Goal: Task Accomplishment & Management: Complete application form

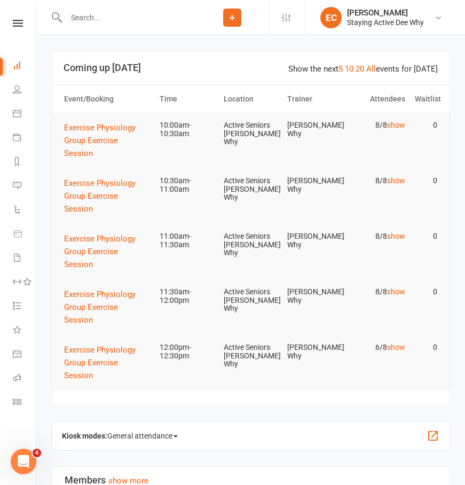
click at [89, 18] on input "text" at bounding box center [129, 17] width 133 height 15
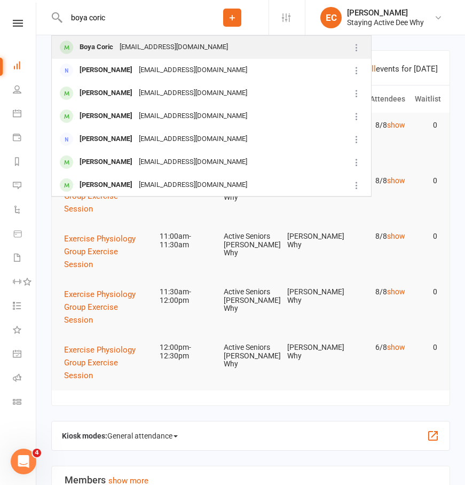
type input "boya coric"
click at [100, 53] on div "Boya Coric" at bounding box center [96, 47] width 40 height 15
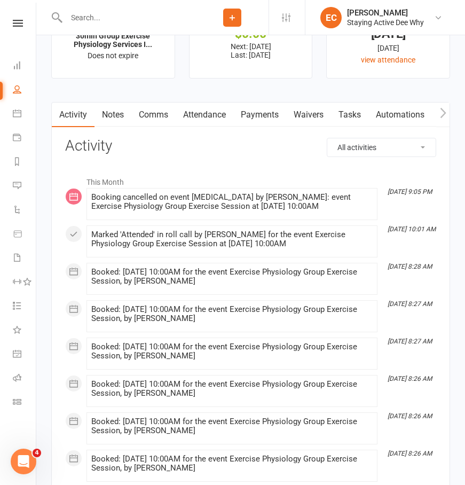
scroll to position [1389, 0]
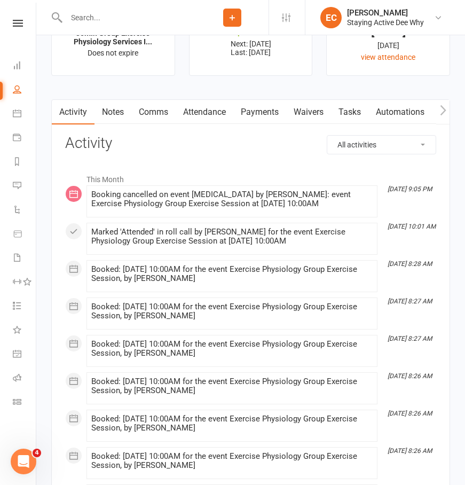
click at [255, 119] on link "Payments" at bounding box center [260, 112] width 53 height 25
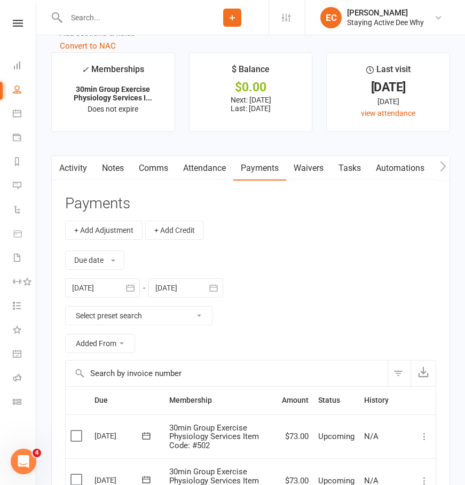
scroll to position [1330, 0]
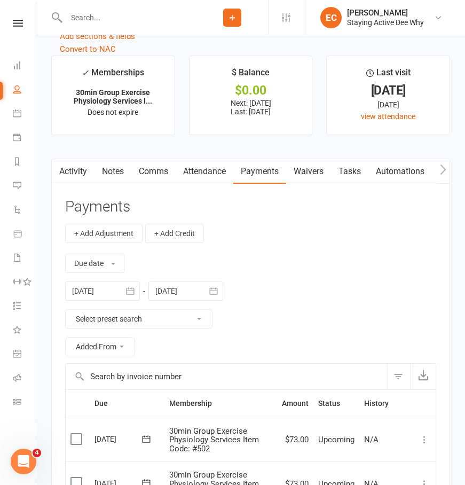
click at [100, 294] on div at bounding box center [102, 291] width 75 height 19
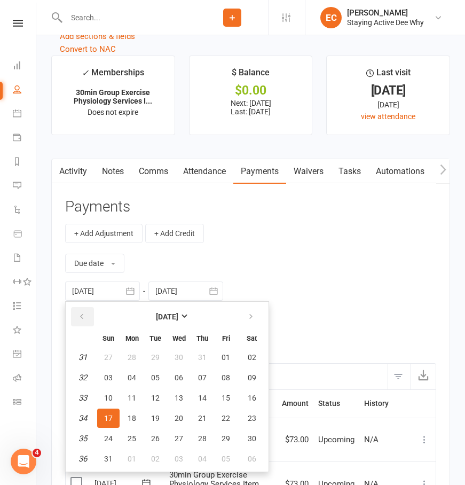
click at [89, 317] on button "button" at bounding box center [82, 316] width 23 height 19
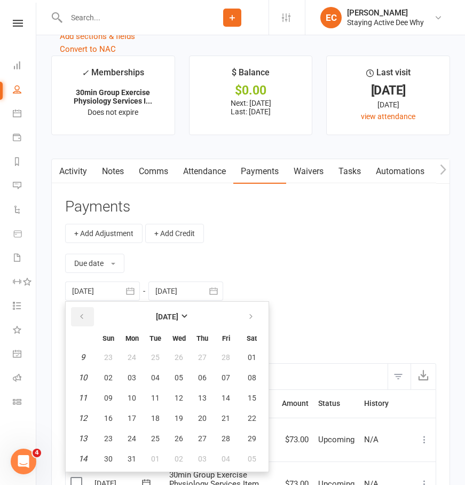
click at [89, 317] on button "button" at bounding box center [82, 316] width 23 height 19
click at [79, 321] on icon "button" at bounding box center [81, 317] width 7 height 9
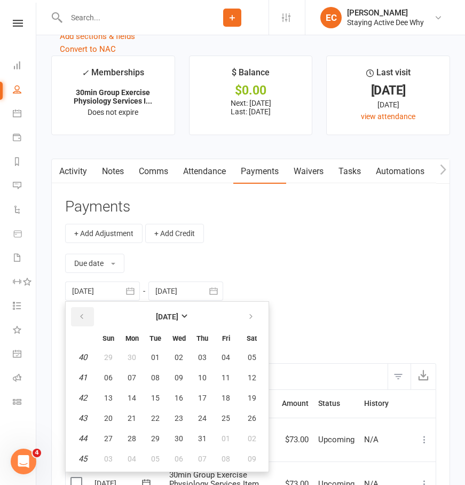
click at [79, 321] on icon "button" at bounding box center [81, 317] width 7 height 9
click at [252, 321] on icon "button" at bounding box center [250, 317] width 7 height 9
click at [104, 360] on span "01" at bounding box center [108, 357] width 9 height 9
type input "[DATE]"
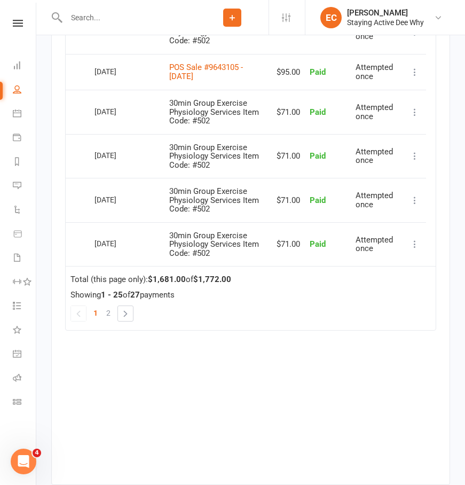
scroll to position [2728, 0]
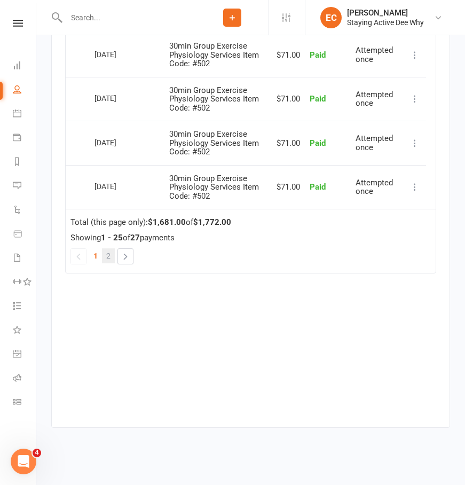
click at [112, 257] on link "2" at bounding box center [108, 255] width 13 height 15
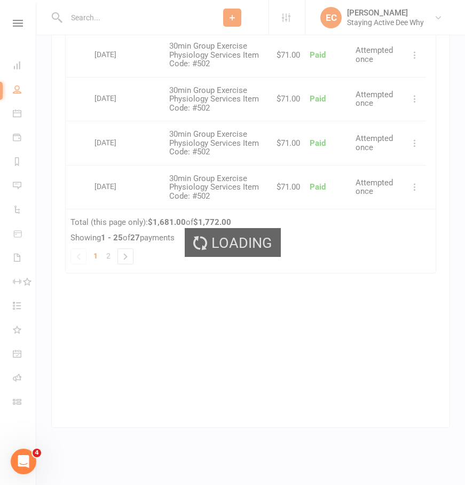
scroll to position [1722, 0]
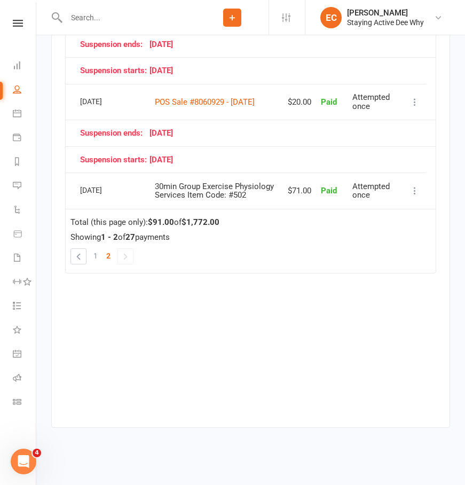
click at [415, 198] on td "Refund Re-send invoice receipt View invoice receipt More Info Send message" at bounding box center [415, 191] width 22 height 36
click at [415, 193] on icon at bounding box center [415, 190] width 11 height 11
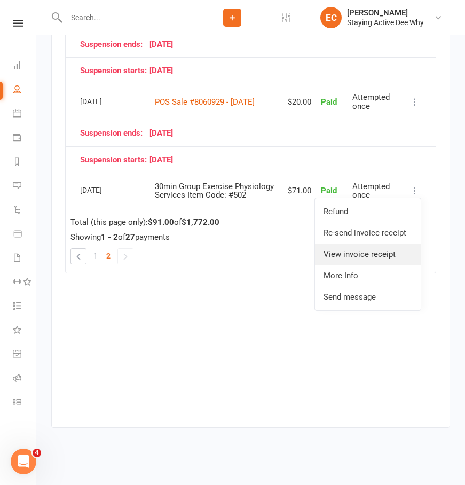
click at [368, 255] on link "View invoice receipt" at bounding box center [368, 254] width 106 height 21
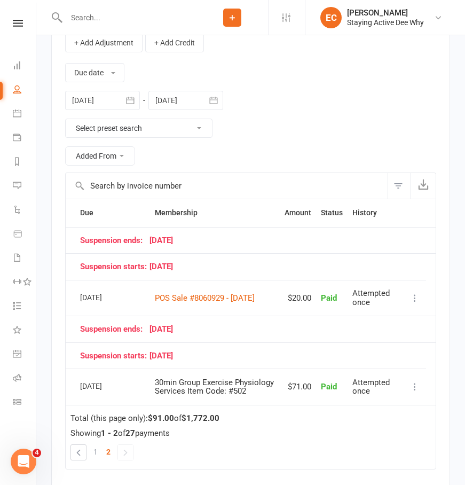
scroll to position [1508, 0]
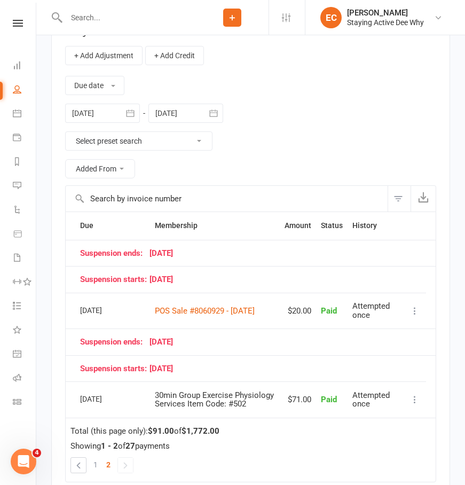
click at [313, 409] on td "$71.00" at bounding box center [298, 400] width 36 height 36
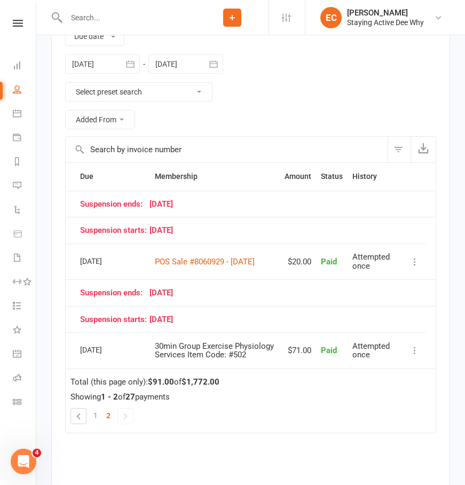
scroll to position [1722, 0]
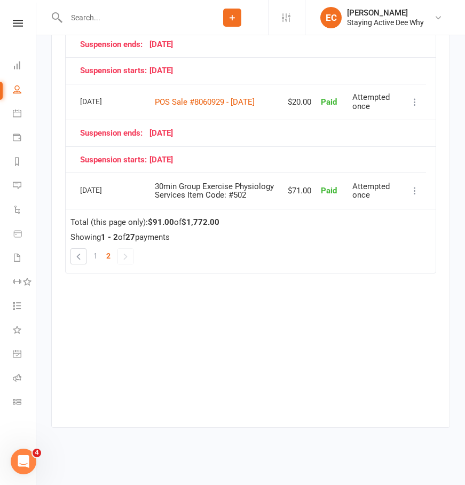
click at [99, 254] on link "1" at bounding box center [95, 255] width 13 height 15
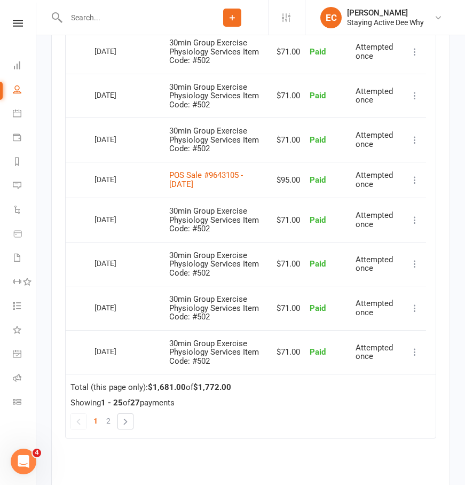
scroll to position [2630, 0]
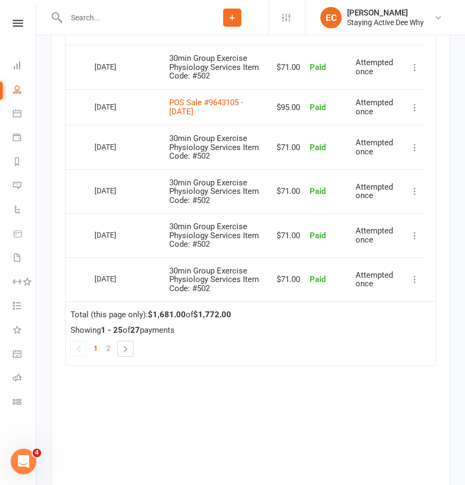
click at [195, 150] on span "30min Group Exercise Physiology Services Item Code: #502" at bounding box center [214, 147] width 90 height 27
click at [197, 72] on span "30min Group Exercise Physiology Services Item Code: #502" at bounding box center [214, 66] width 90 height 27
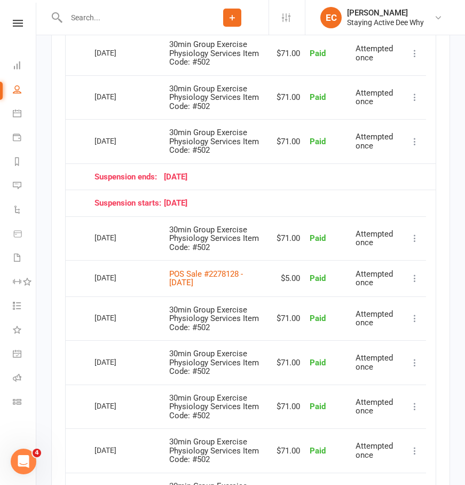
scroll to position [2149, 0]
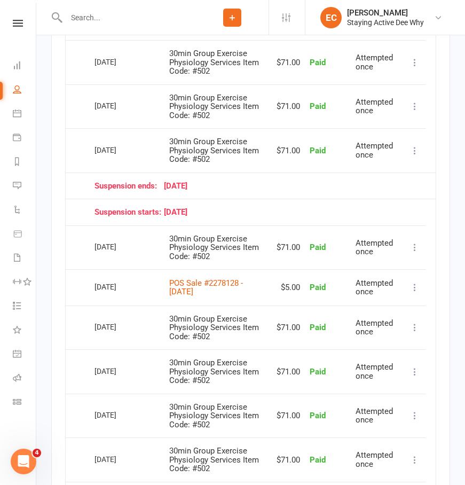
click at [217, 70] on span "30min Group Exercise Physiology Services Item Code: #502" at bounding box center [214, 62] width 90 height 27
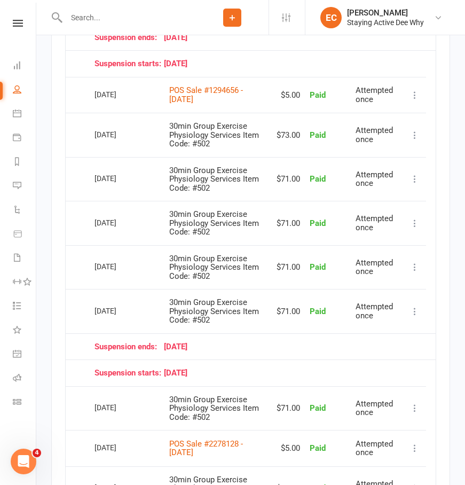
scroll to position [1882, 0]
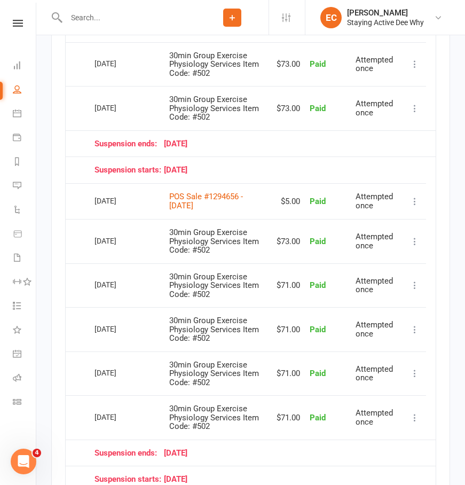
click at [260, 237] on td "30min Group Exercise Physiology Services Item Code: #502" at bounding box center [217, 241] width 104 height 44
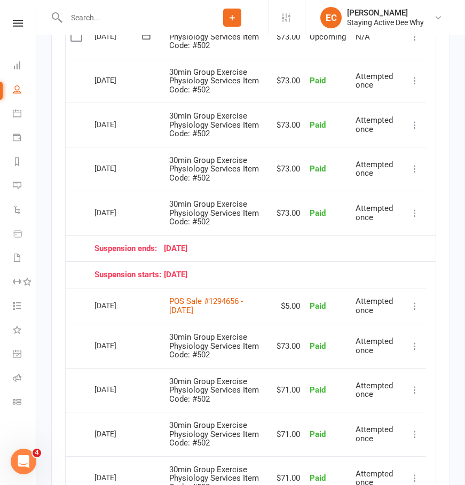
scroll to position [1775, 0]
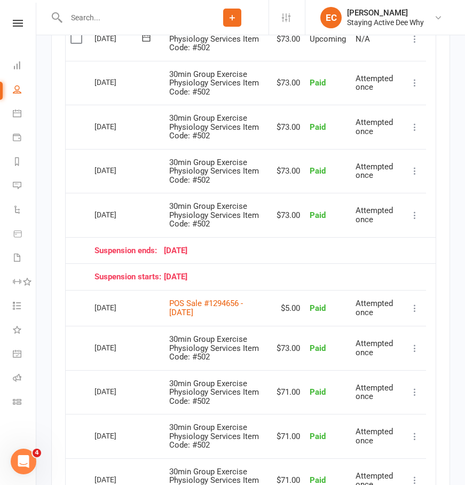
click at [261, 216] on td "30min Group Exercise Physiology Services Item Code: #502" at bounding box center [217, 215] width 104 height 44
click at [253, 183] on td "30min Group Exercise Physiology Services Item Code: #502" at bounding box center [217, 171] width 104 height 44
drag, startPoint x: 244, startPoint y: 123, endPoint x: 240, endPoint y: 99, distance: 24.3
click at [244, 120] on span "30min Group Exercise Physiology Services Item Code: #502" at bounding box center [214, 126] width 90 height 27
click at [236, 85] on span "30min Group Exercise Physiology Services Item Code: #502" at bounding box center [214, 82] width 90 height 27
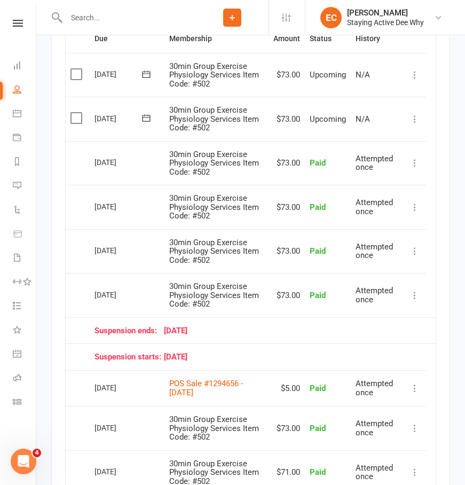
scroll to position [1668, 0]
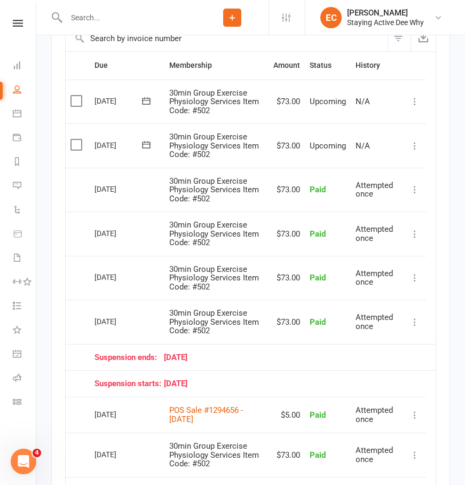
click at [248, 152] on span "30min Group Exercise Physiology Services Item Code: #502" at bounding box center [214, 145] width 90 height 27
click at [234, 100] on span "30min Group Exercise Physiology Services Item Code: #502" at bounding box center [214, 101] width 90 height 27
click at [230, 197] on span "30min Group Exercise Physiology Services Item Code: #502" at bounding box center [214, 189] width 90 height 27
click at [247, 242] on span "30min Group Exercise Physiology Services Item Code: #502" at bounding box center [214, 233] width 90 height 27
drag, startPoint x: 252, startPoint y: 280, endPoint x: 260, endPoint y: 317, distance: 38.3
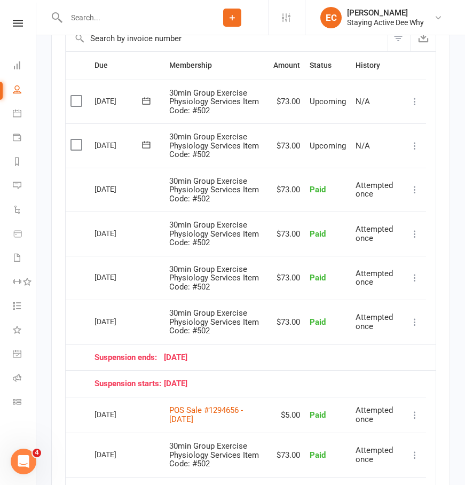
click at [253, 287] on span "30min Group Exercise Physiology Services Item Code: #502" at bounding box center [214, 278] width 90 height 27
drag, startPoint x: 260, startPoint y: 317, endPoint x: 263, endPoint y: 328, distance: 11.2
click at [262, 323] on td "30min Group Exercise Physiology Services Item Code: #502" at bounding box center [217, 322] width 104 height 44
click at [260, 455] on td "30min Group Exercise Physiology Services Item Code: #502" at bounding box center [217, 455] width 104 height 44
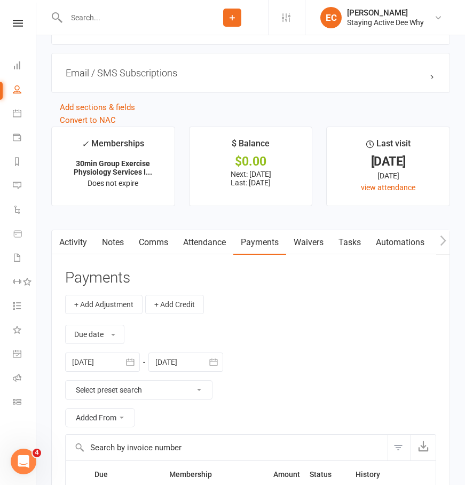
scroll to position [1134, 0]
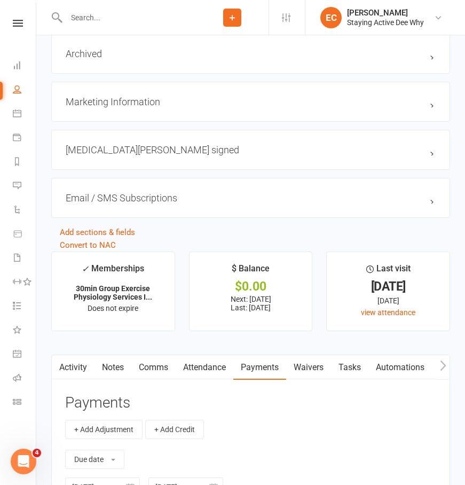
drag, startPoint x: 202, startPoint y: 372, endPoint x: 205, endPoint y: 382, distance: 10.0
click at [202, 372] on link "Attendance" at bounding box center [205, 367] width 58 height 25
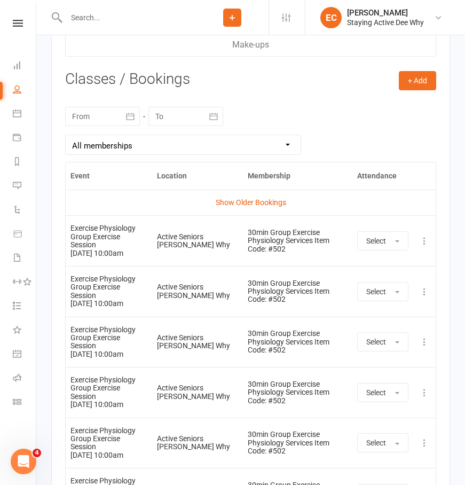
scroll to position [1829, 0]
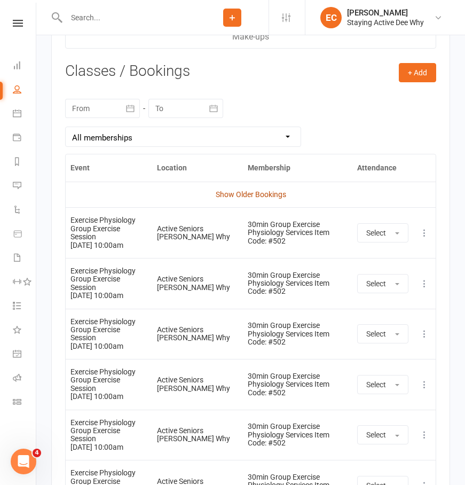
click at [235, 199] on link "Show Older Bookings" at bounding box center [251, 194] width 71 height 9
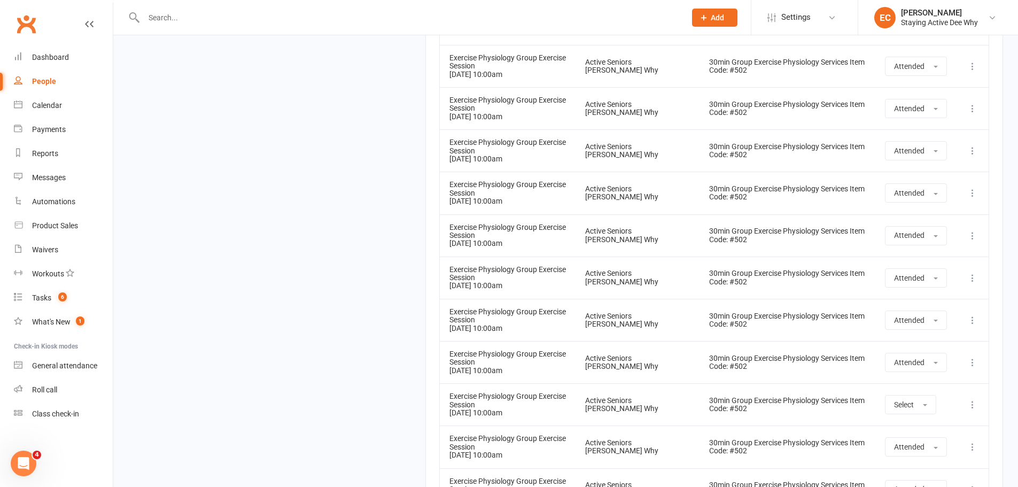
scroll to position [9462, 0]
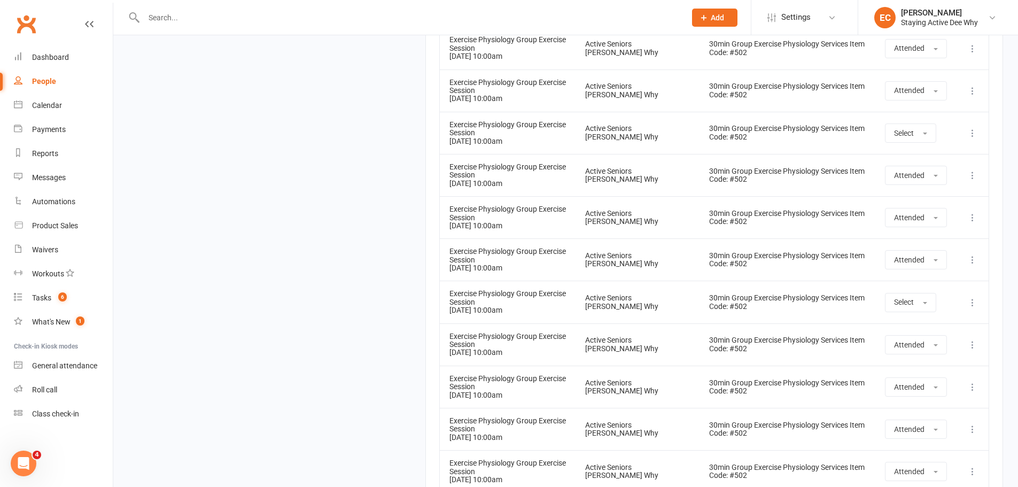
click at [195, 18] on input "text" at bounding box center [410, 17] width 538 height 15
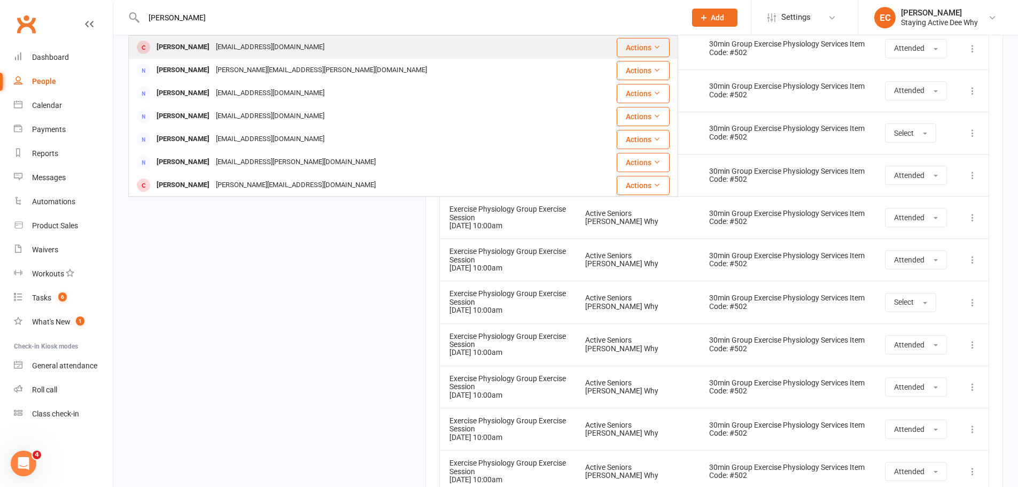
type input "derek moore"
click at [196, 48] on div "William Moore" at bounding box center [182, 47] width 59 height 15
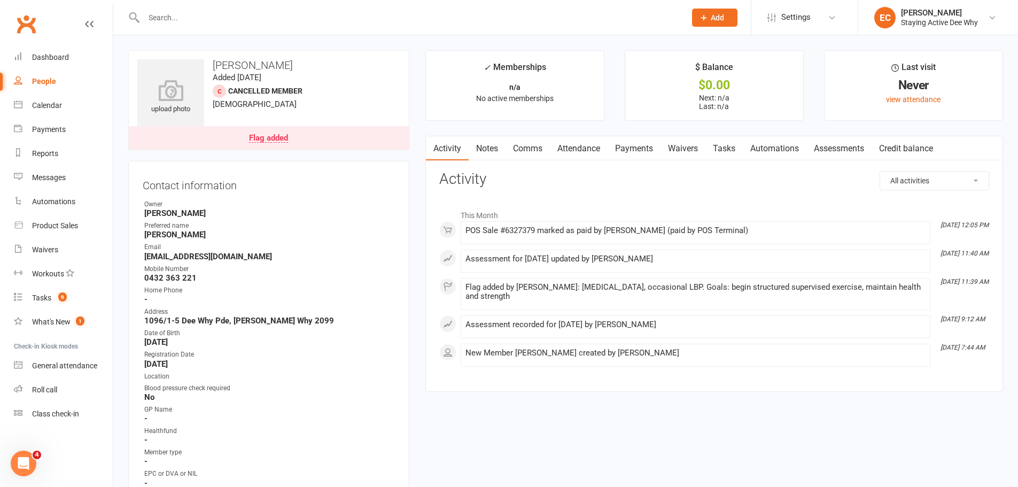
click at [421, 209] on main "✓ Memberships n/a No active memberships $ Balance $0.00 Next: n/a Last: n/a Las…" at bounding box center [714, 226] width 594 height 352
click at [330, 142] on link "Flag added" at bounding box center [269, 138] width 280 height 24
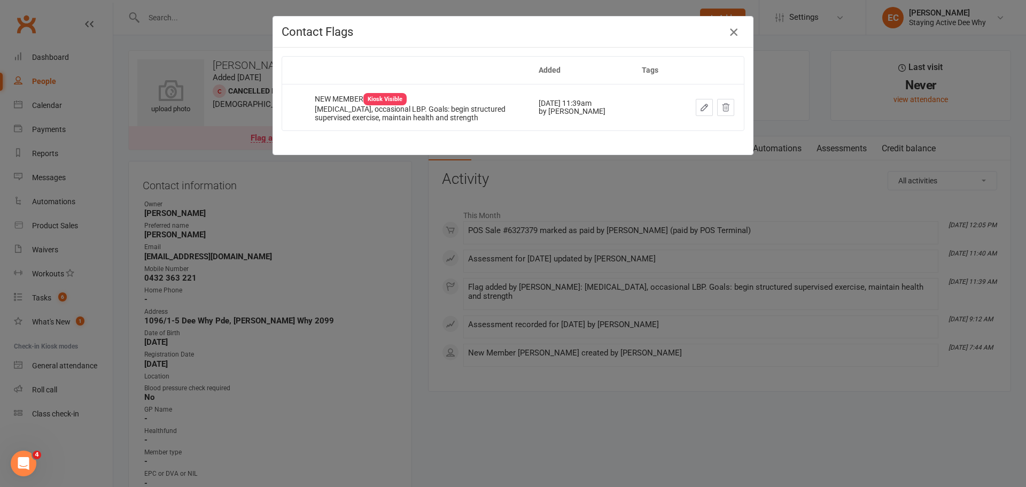
click at [465, 33] on icon "button" at bounding box center [733, 32] width 13 height 13
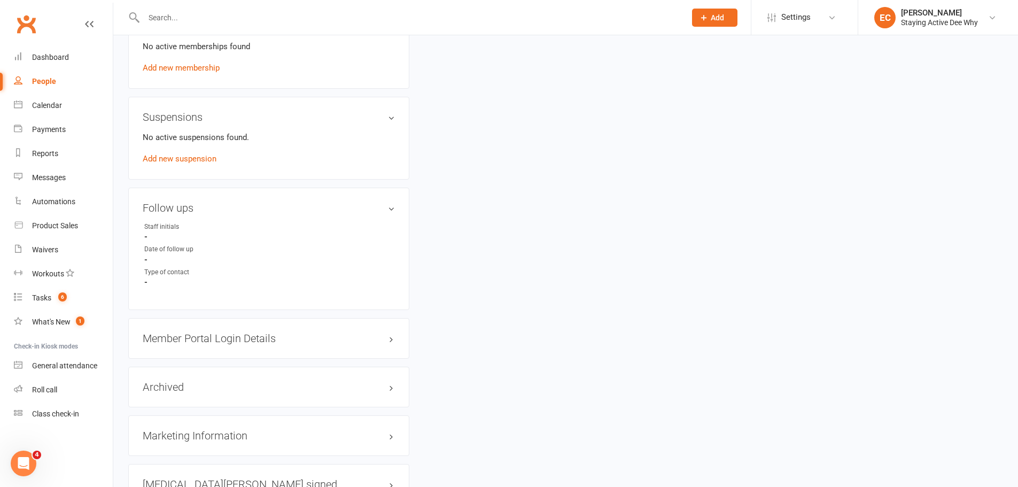
scroll to position [748, 0]
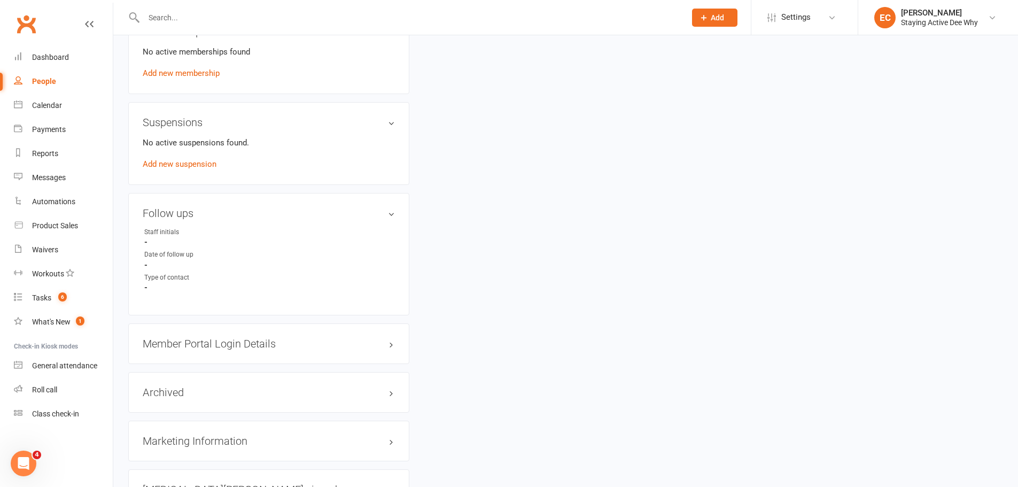
click at [258, 339] on h3 "Member Portal Login Details" at bounding box center [269, 344] width 252 height 12
click at [212, 411] on link "Send Member Details" at bounding box center [181, 412] width 76 height 10
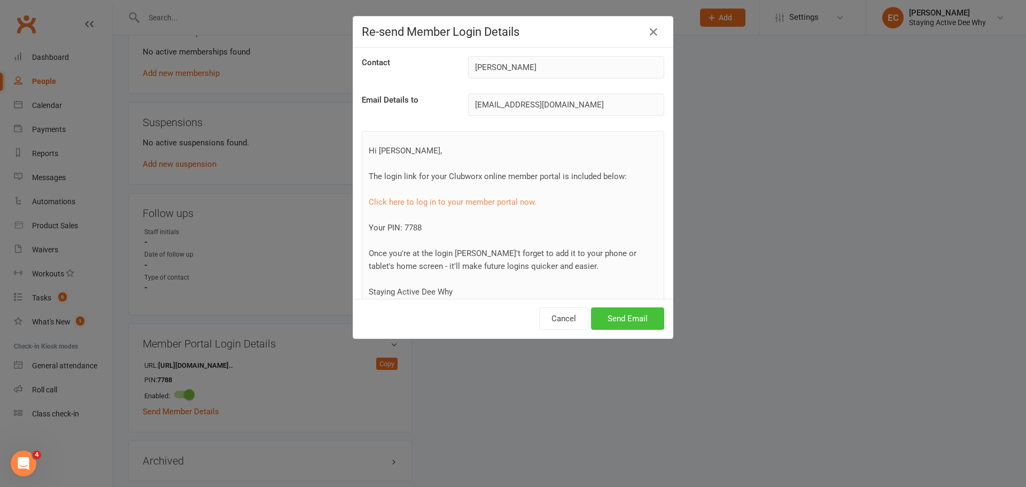
click at [465, 322] on button "Send Email" at bounding box center [627, 318] width 73 height 22
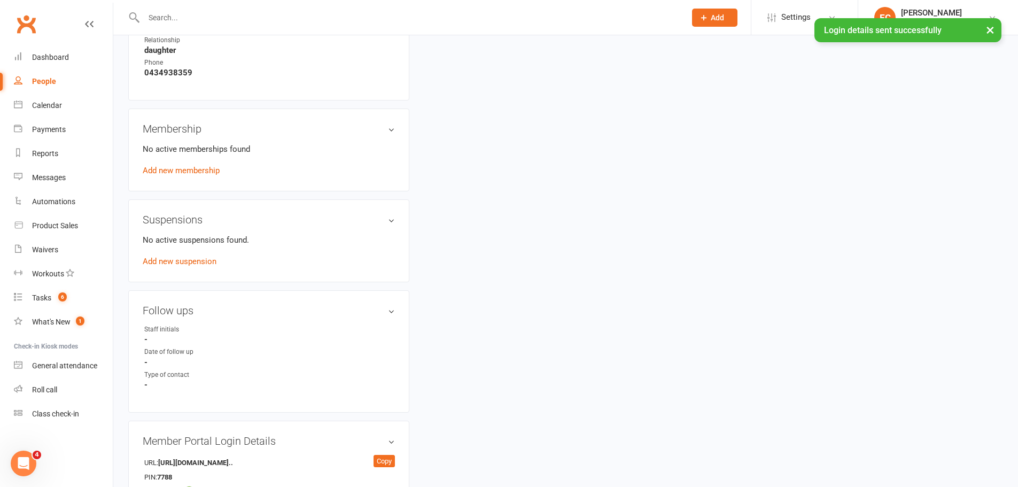
scroll to position [641, 0]
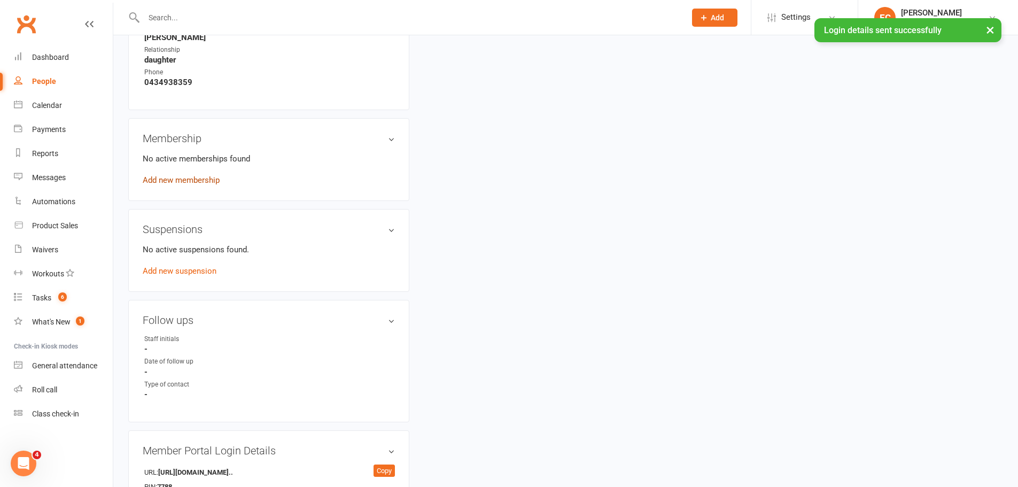
click at [189, 184] on link "Add new membership" at bounding box center [181, 180] width 77 height 10
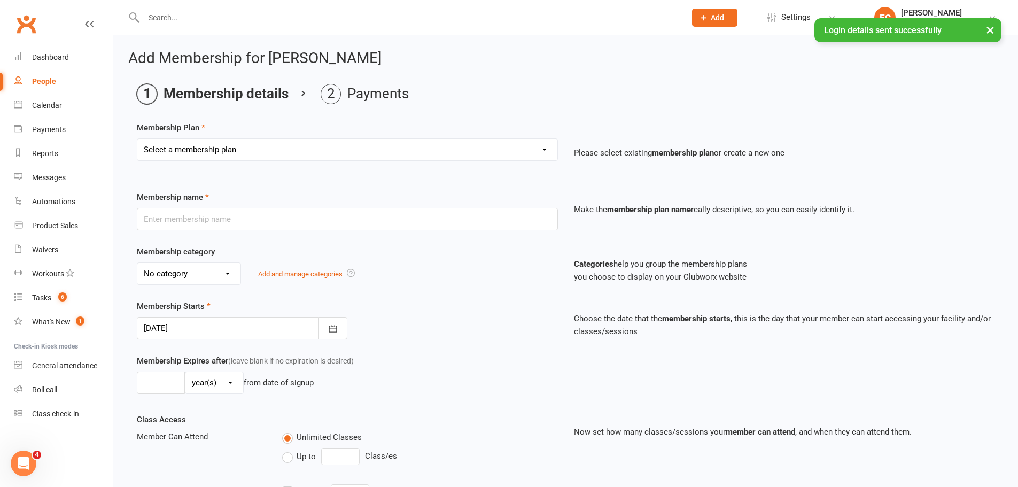
click at [224, 146] on select "Select a membership plan Create new Membership Plan 01 10953 Exercise Physiolog…" at bounding box center [347, 149] width 420 height 21
select select "4"
click at [137, 139] on select "Select a membership plan Create new Membership Plan 01 10953 Exercise Physiolog…" at bounding box center [347, 149] width 420 height 21
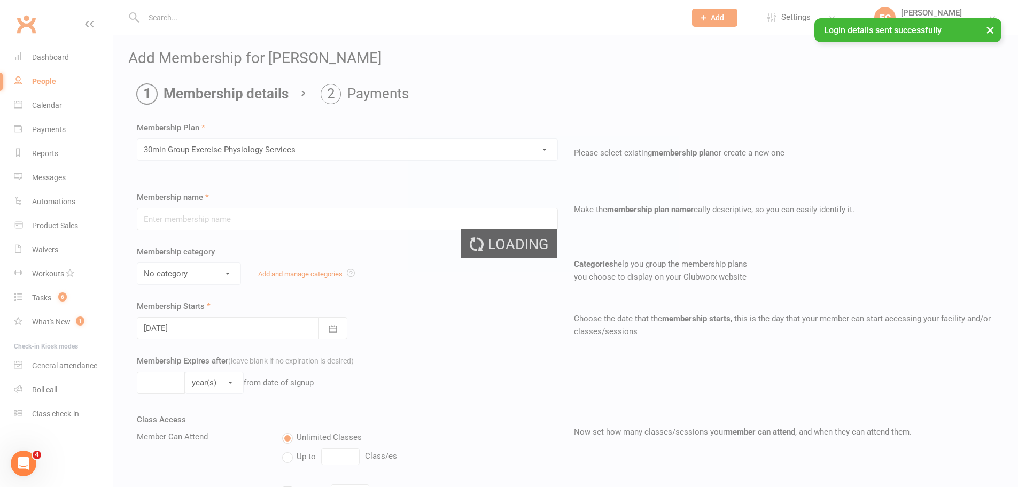
type input "30min Group Exercise Physiology Services"
select select "0"
type input "0"
type input "3"
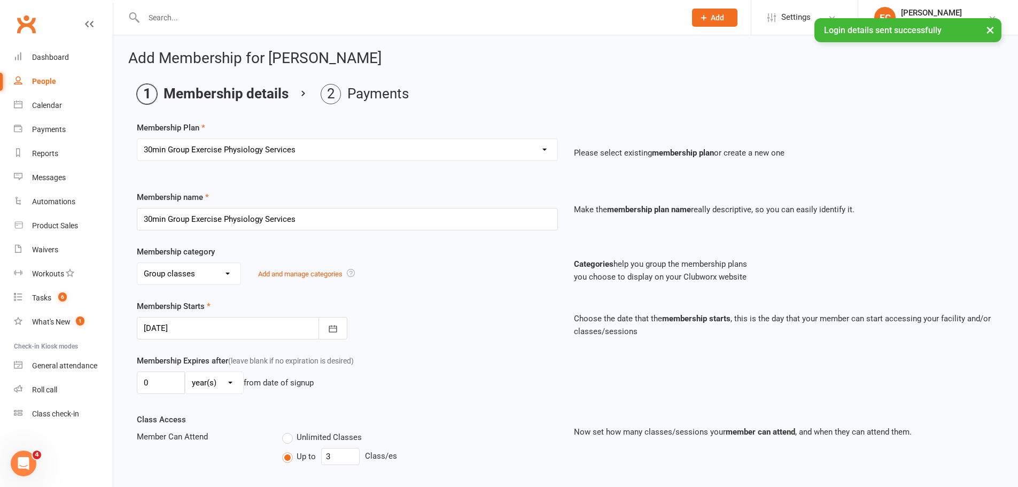
click at [207, 333] on div at bounding box center [242, 328] width 211 height 22
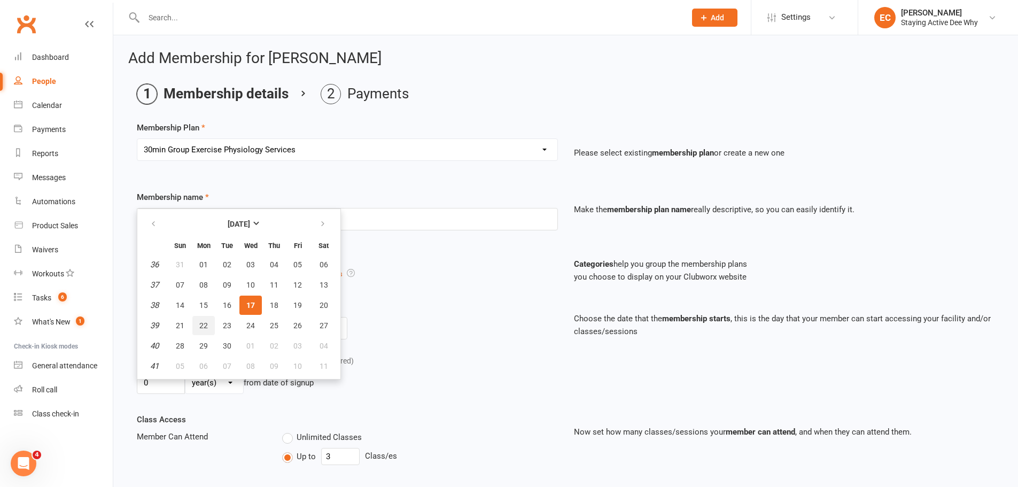
click at [201, 330] on button "22" at bounding box center [203, 325] width 22 height 19
type input "22 Sep 2025"
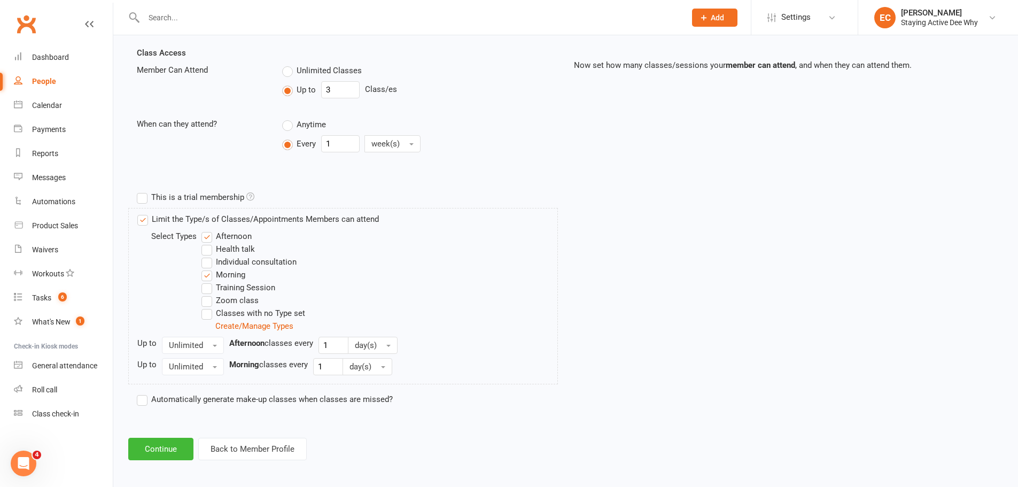
scroll to position [370, 0]
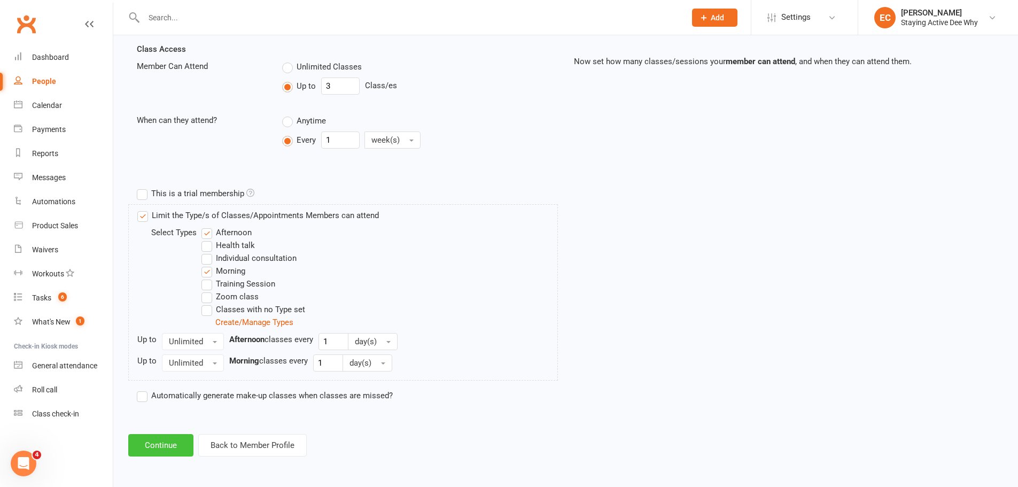
click at [177, 440] on button "Continue" at bounding box center [160, 445] width 65 height 22
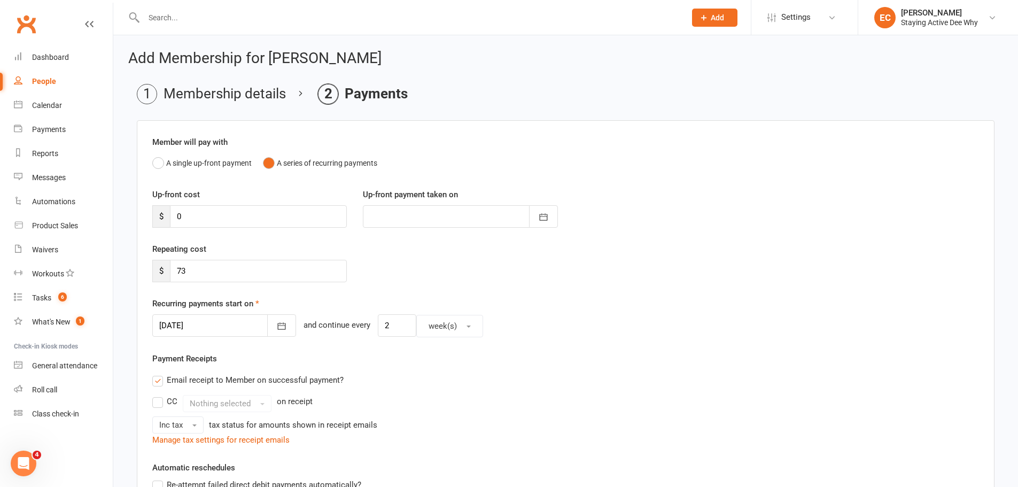
click at [221, 323] on div at bounding box center [224, 325] width 144 height 22
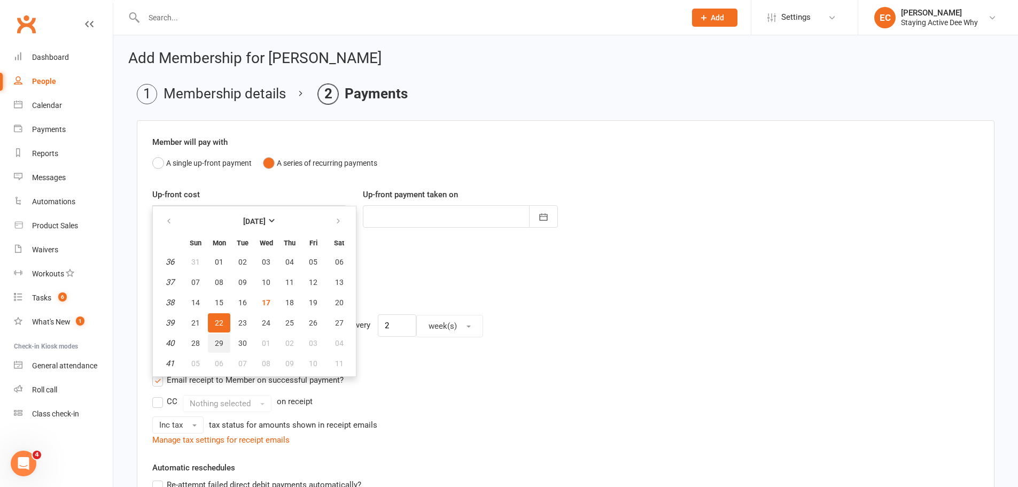
click at [220, 345] on span "29" at bounding box center [219, 343] width 9 height 9
type input "29 Sep 2025"
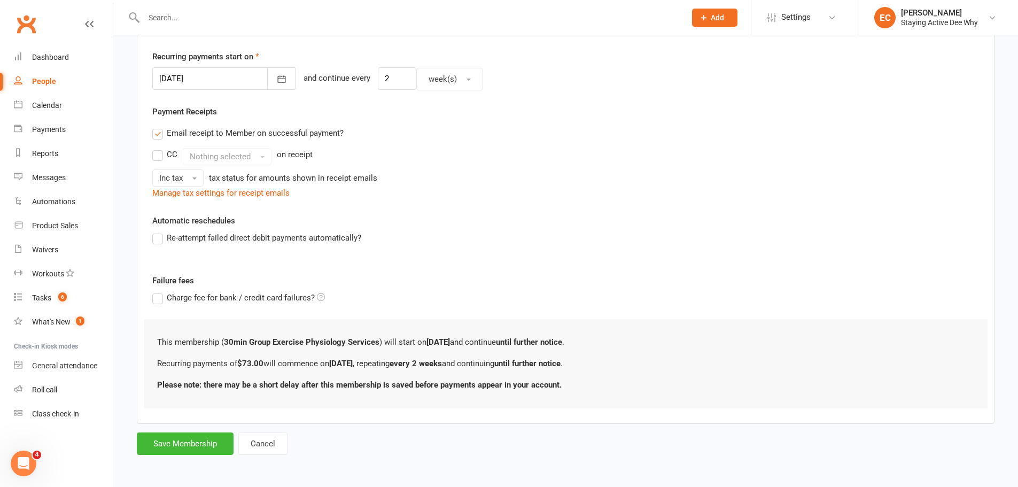
scroll to position [247, 0]
drag, startPoint x: 199, startPoint y: 440, endPoint x: 224, endPoint y: 434, distance: 25.8
click at [199, 440] on button "Save Membership" at bounding box center [185, 443] width 97 height 22
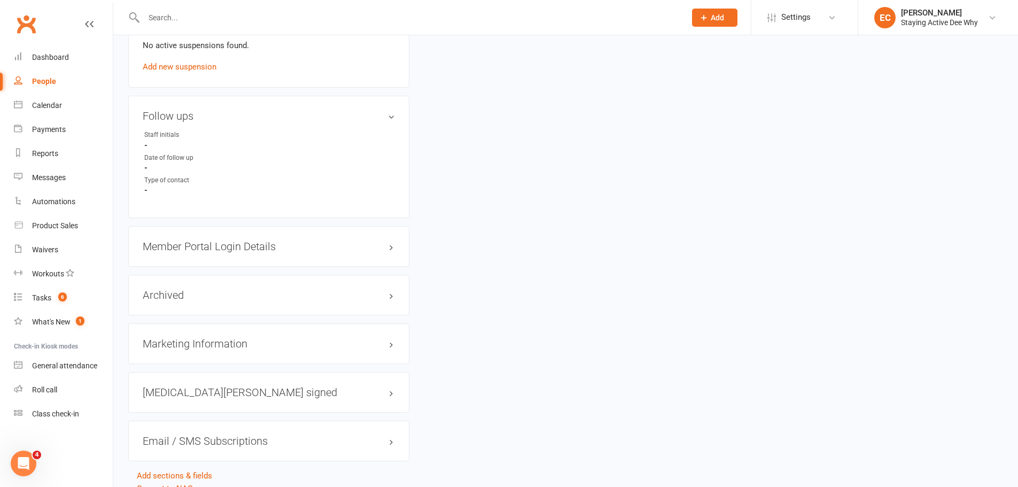
scroll to position [934, 0]
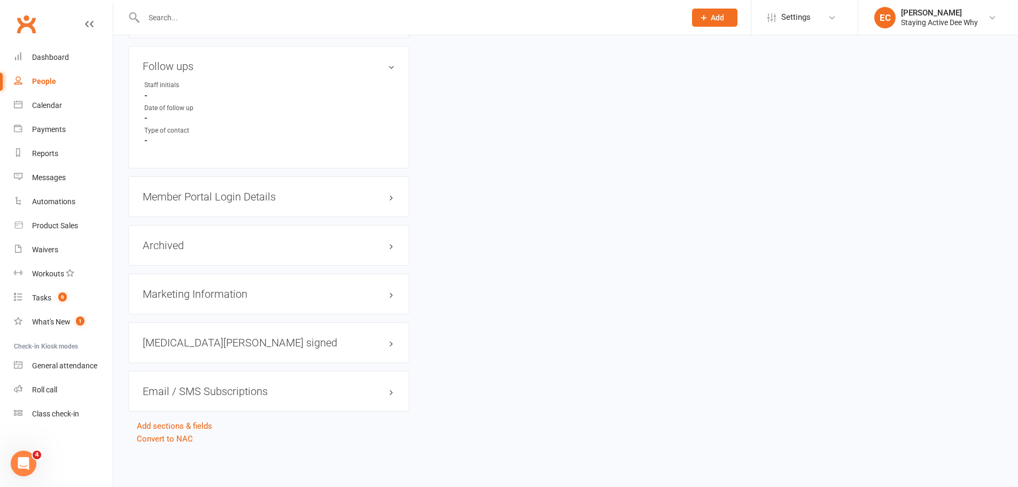
click at [259, 201] on h3 "Member Portal Login Details" at bounding box center [269, 197] width 252 height 12
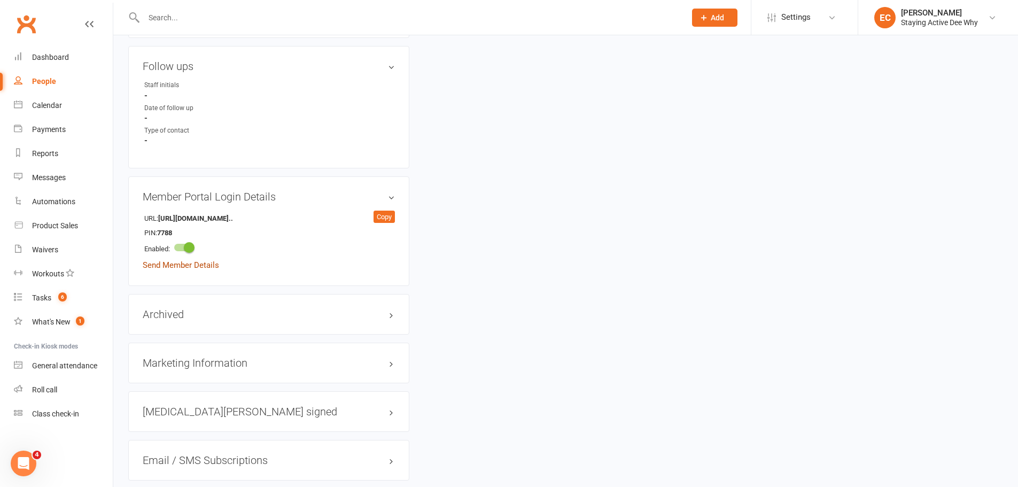
click at [205, 264] on link "Send Member Details" at bounding box center [181, 265] width 76 height 10
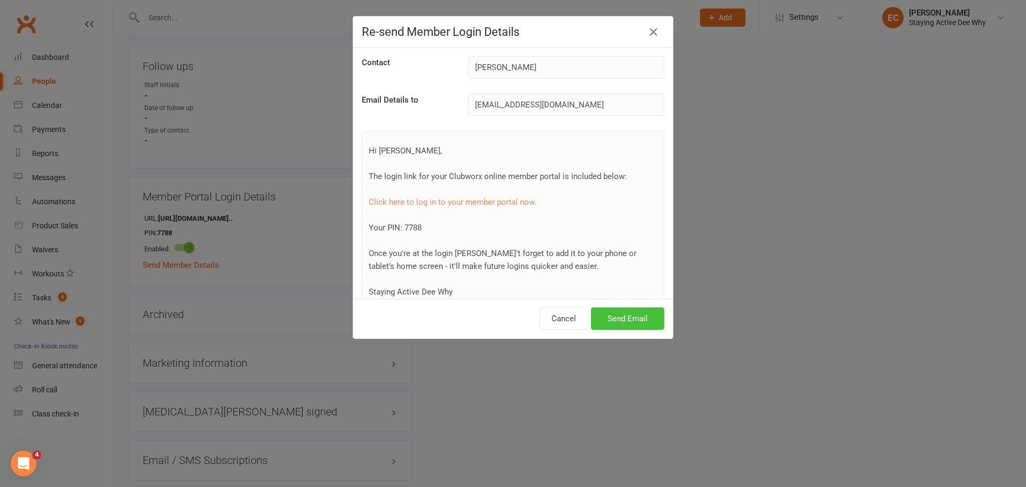
click at [465, 323] on button "Send Email" at bounding box center [627, 318] width 73 height 22
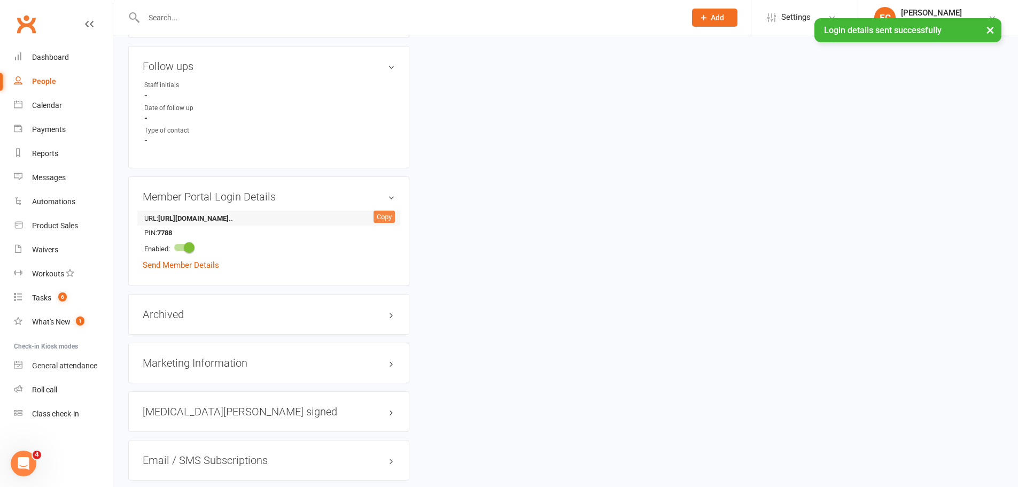
click at [383, 218] on div "Copy" at bounding box center [384, 217] width 21 height 13
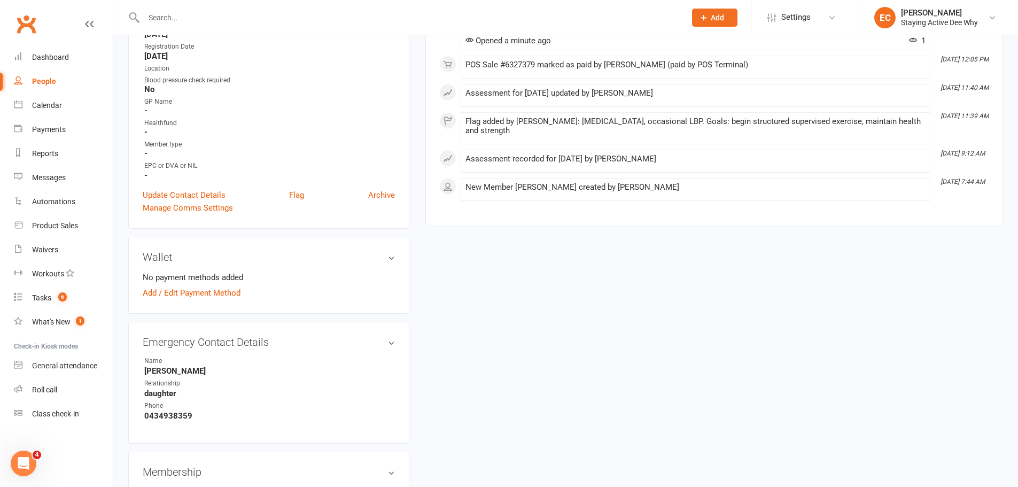
scroll to position [481, 0]
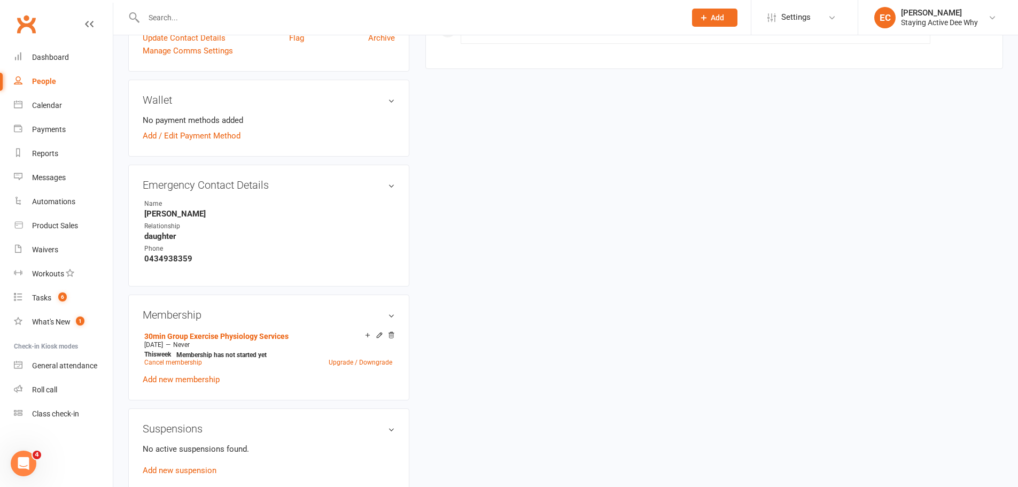
click at [392, 333] on icon at bounding box center [390, 334] width 7 height 7
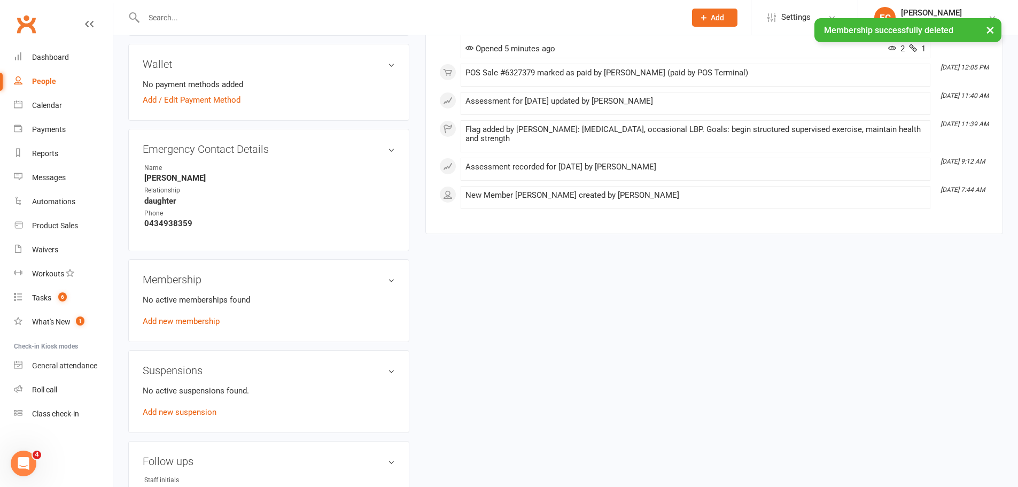
scroll to position [530, 0]
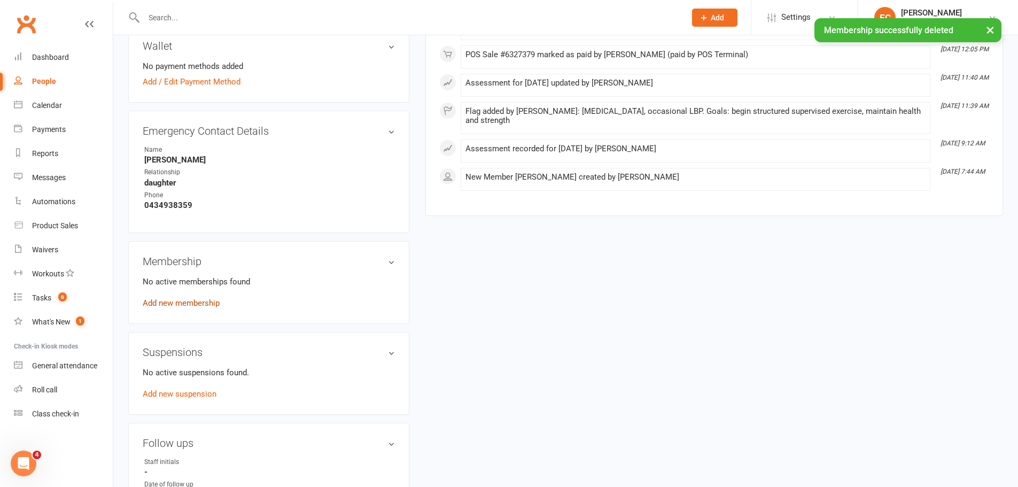
click at [213, 302] on link "Add new membership" at bounding box center [181, 303] width 77 height 10
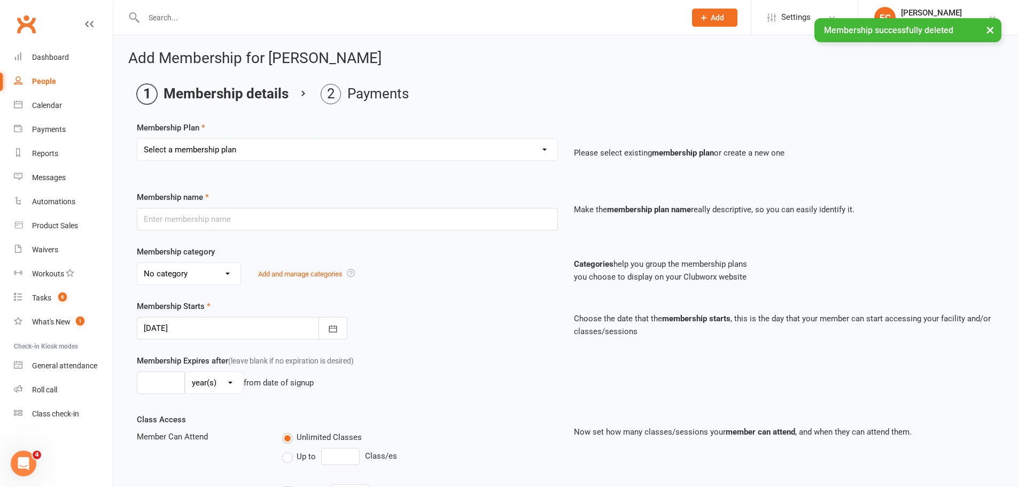
click at [305, 143] on select "Select a membership plan Create new Membership Plan 01 10953 Exercise Physiolog…" at bounding box center [347, 149] width 420 height 21
select select "4"
click at [137, 139] on select "Select a membership plan Create new Membership Plan 01 10953 Exercise Physiolog…" at bounding box center [347, 149] width 420 height 21
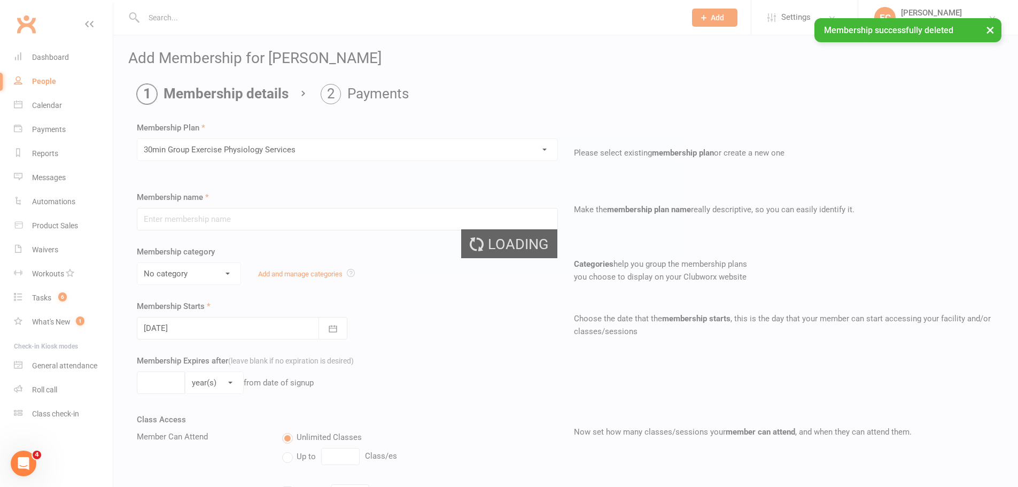
type input "30min Group Exercise Physiology Services"
select select "0"
type input "0"
type input "3"
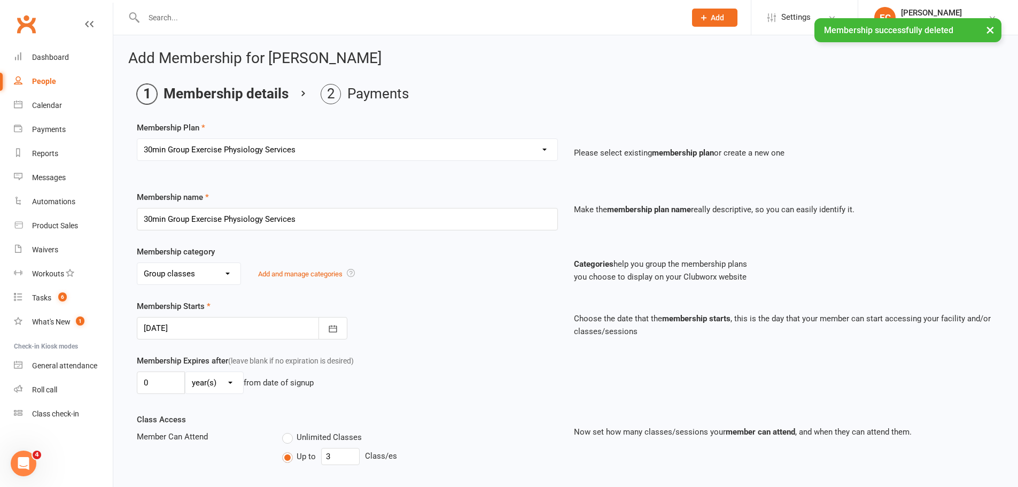
click at [228, 333] on div at bounding box center [242, 328] width 211 height 22
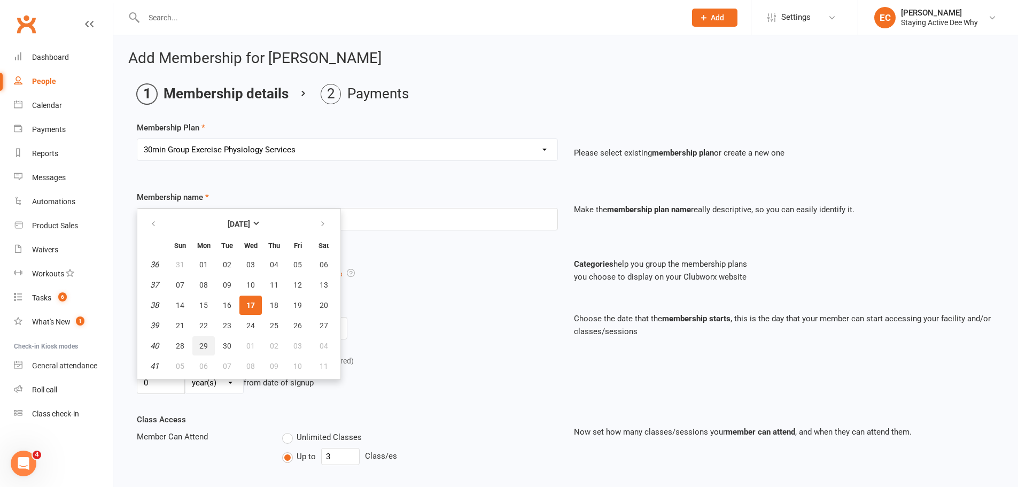
click at [200, 346] on span "29" at bounding box center [203, 345] width 9 height 9
type input "29 Sep 2025"
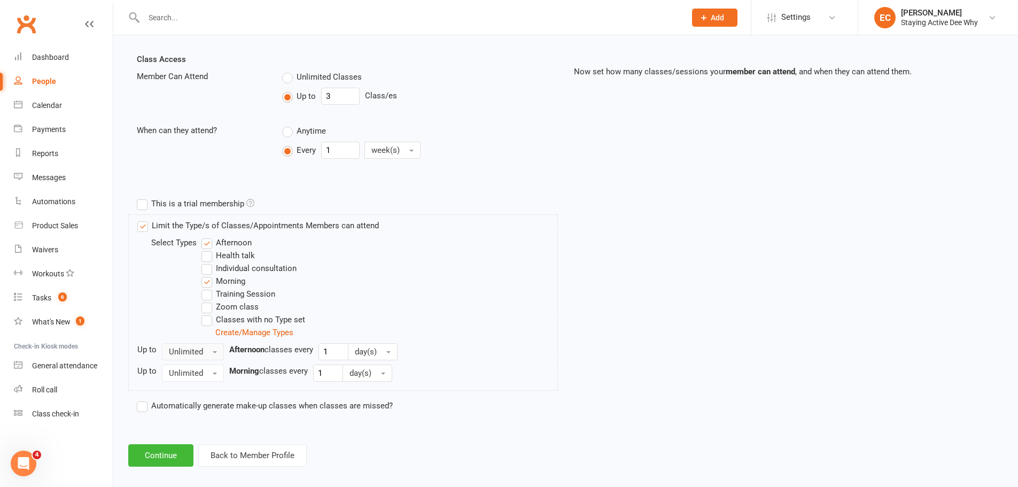
scroll to position [370, 0]
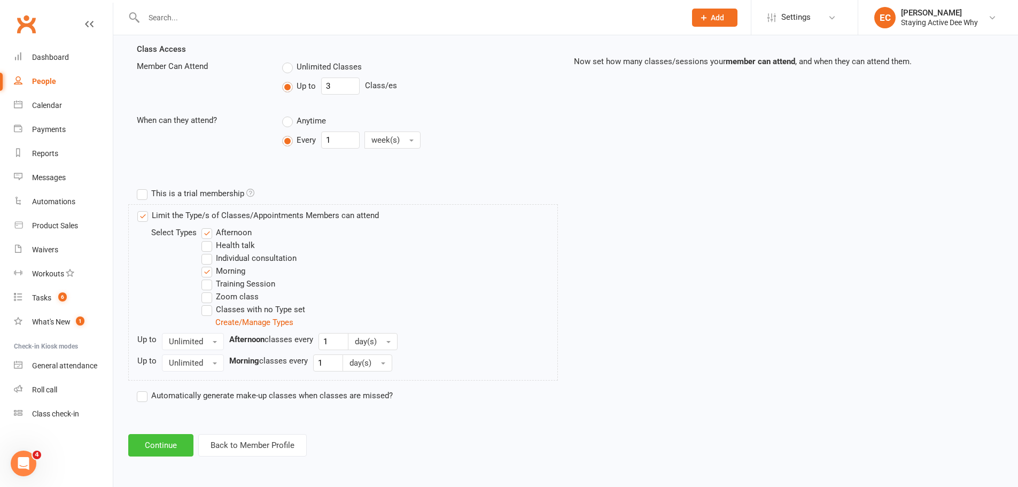
click at [182, 444] on button "Continue" at bounding box center [160, 445] width 65 height 22
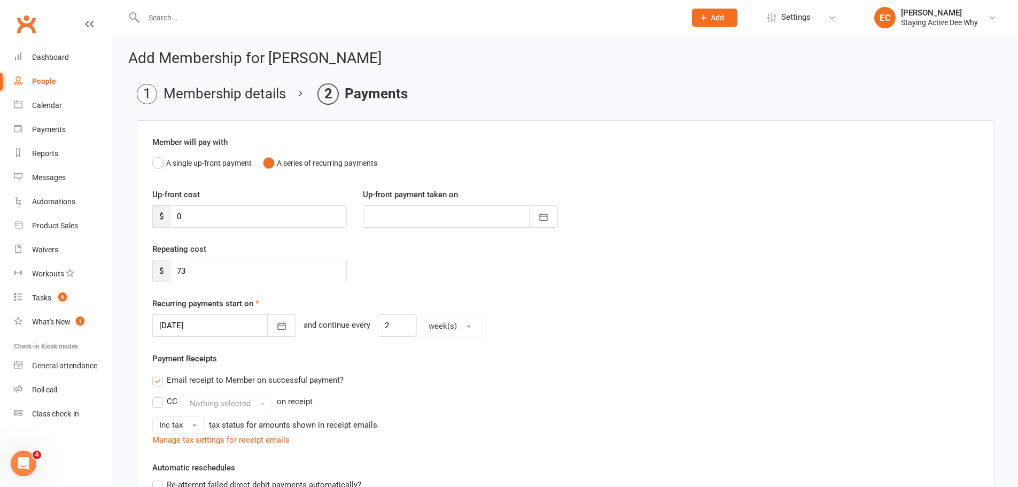
click at [223, 317] on div at bounding box center [224, 325] width 144 height 22
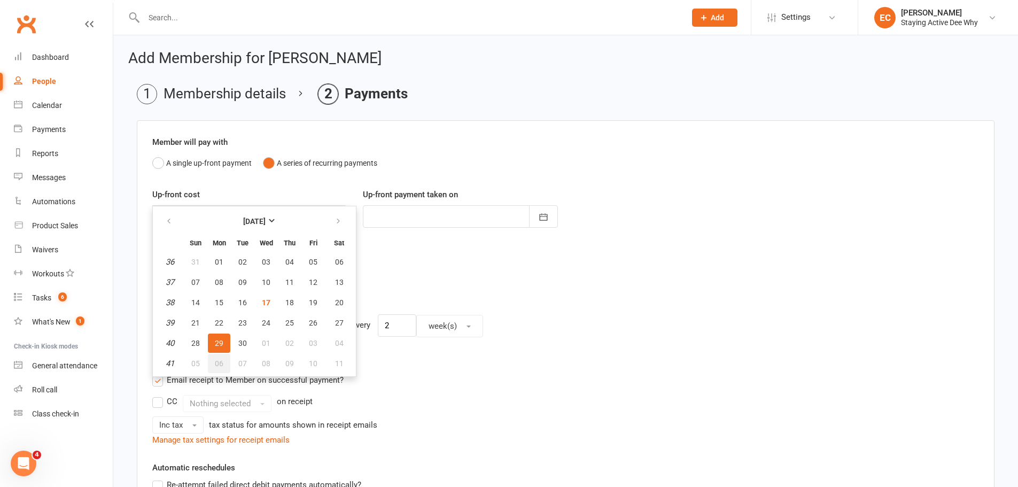
click at [222, 364] on span "06" at bounding box center [219, 363] width 9 height 9
type input "06 Oct 2025"
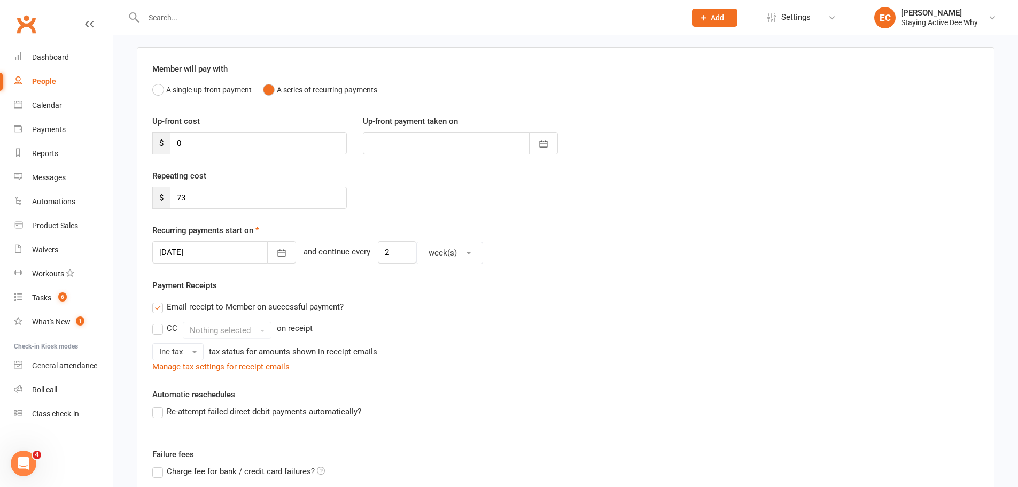
scroll to position [247, 0]
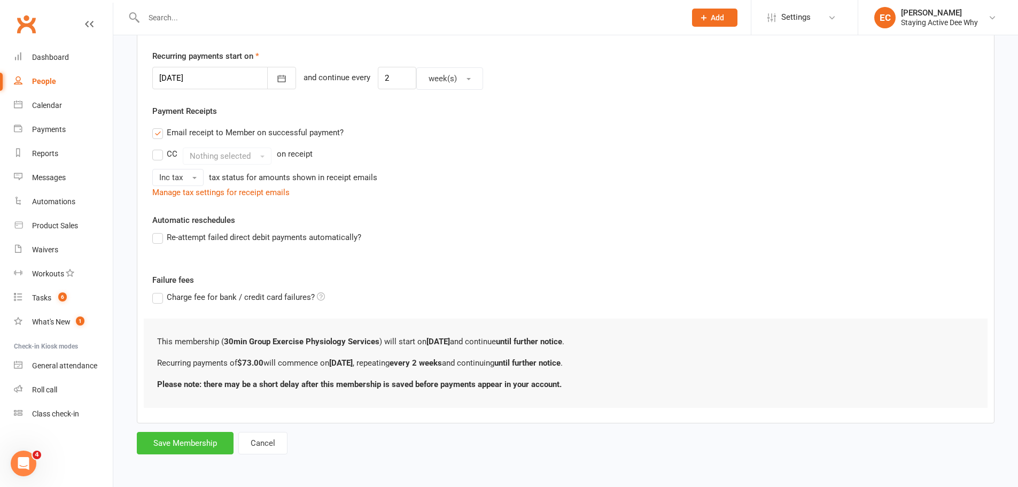
click at [199, 437] on button "Save Membership" at bounding box center [185, 443] width 97 height 22
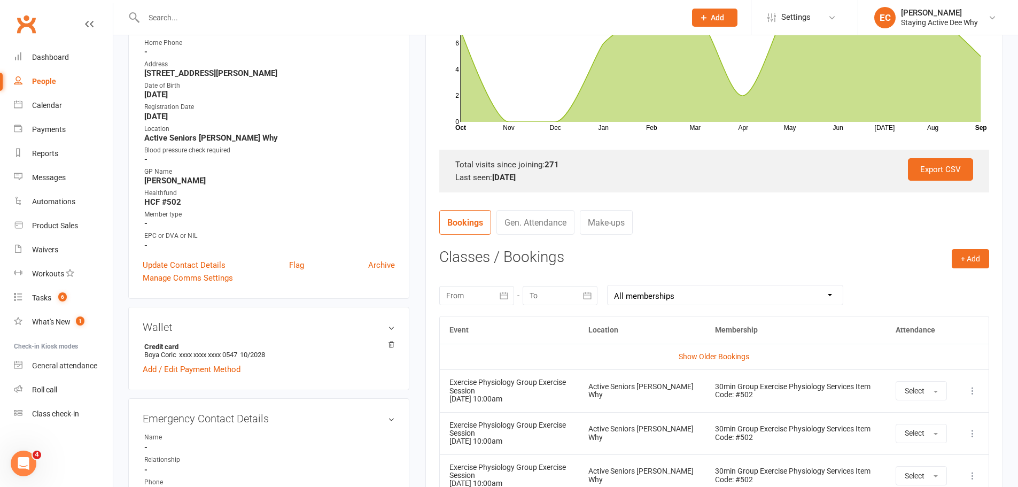
scroll to position [152, 0]
